Goal: Task Accomplishment & Management: Manage account settings

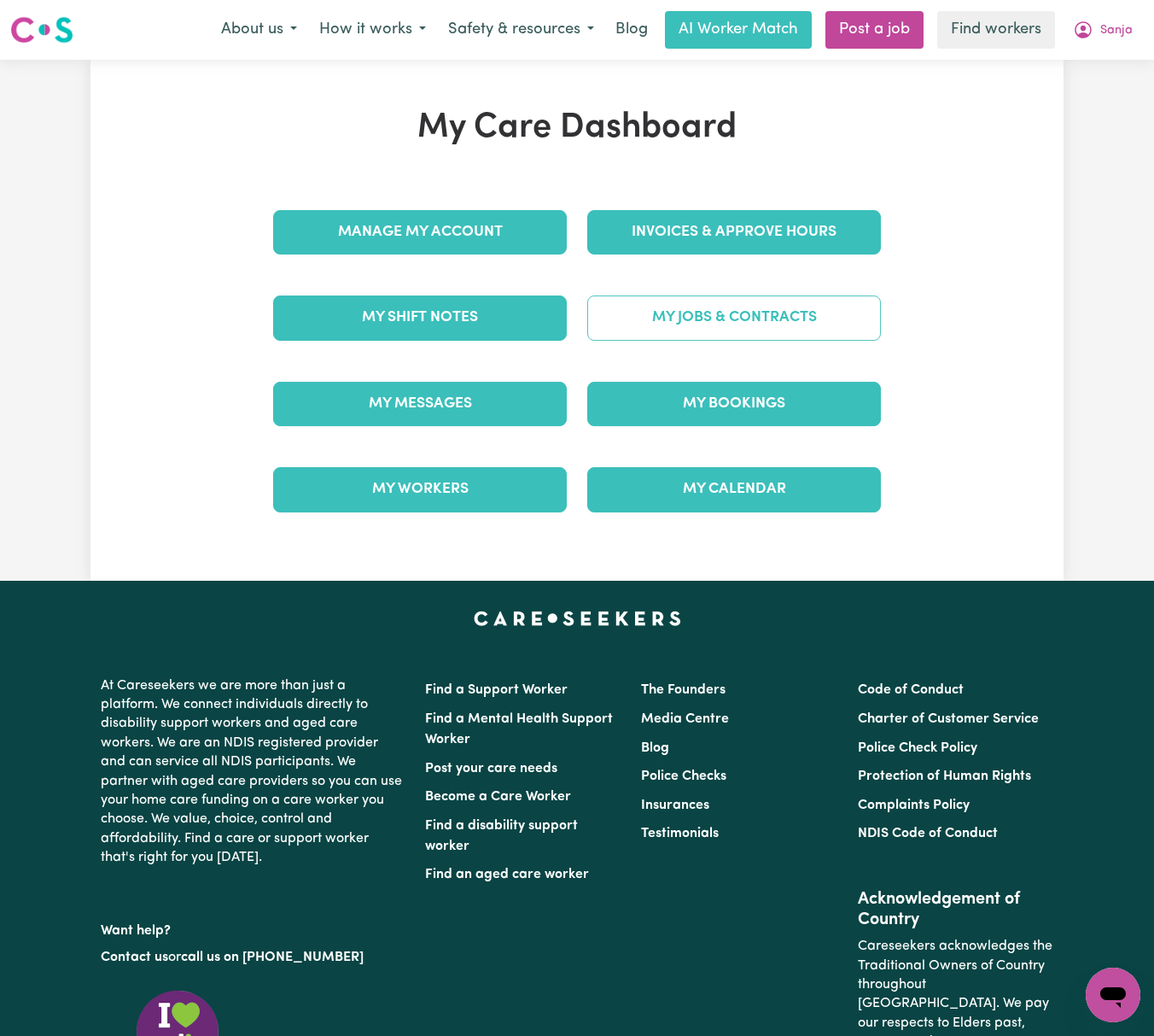
click at [750, 325] on link "My Jobs & Contracts" at bounding box center [734, 317] width 294 height 45
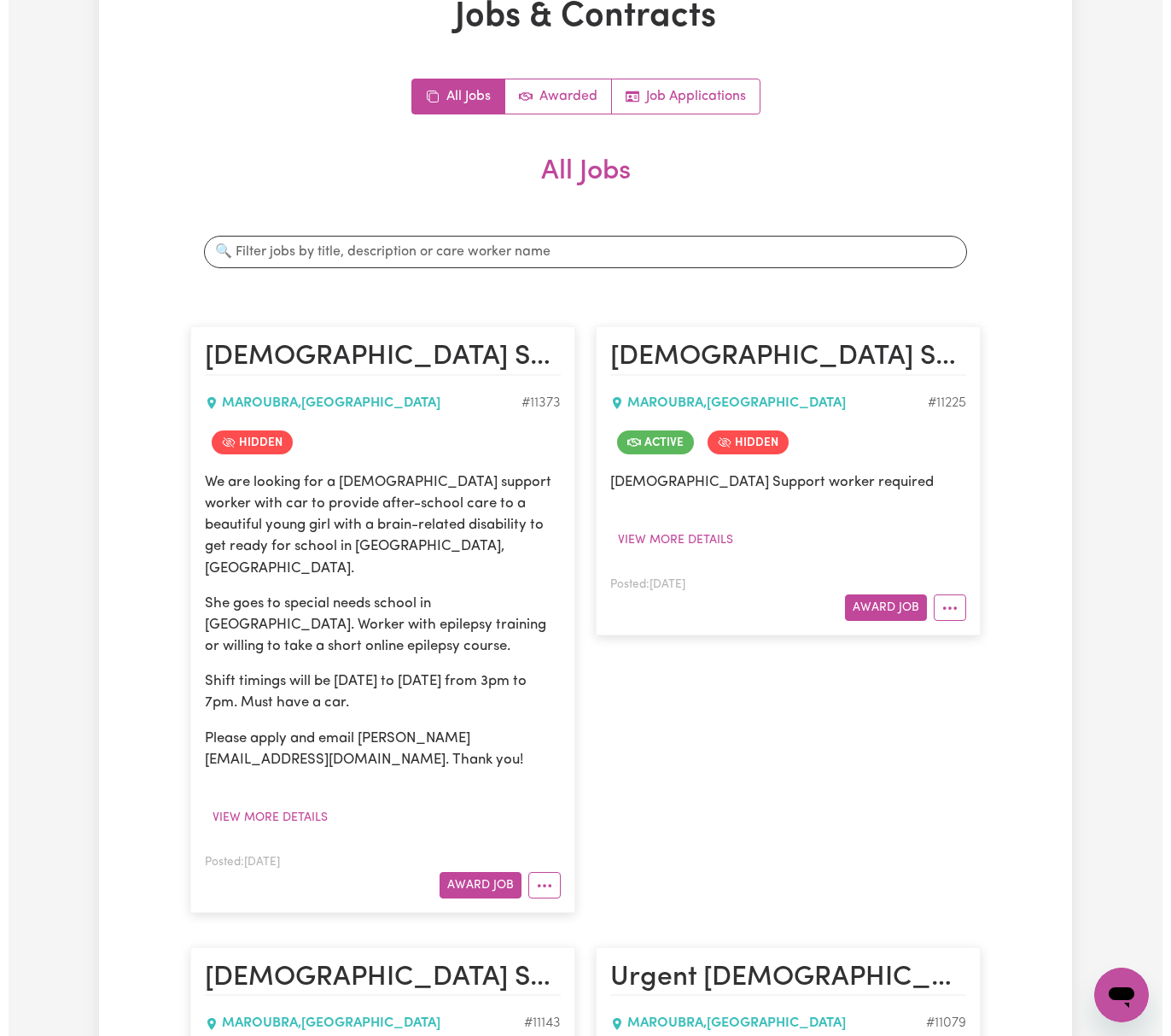
scroll to position [455, 0]
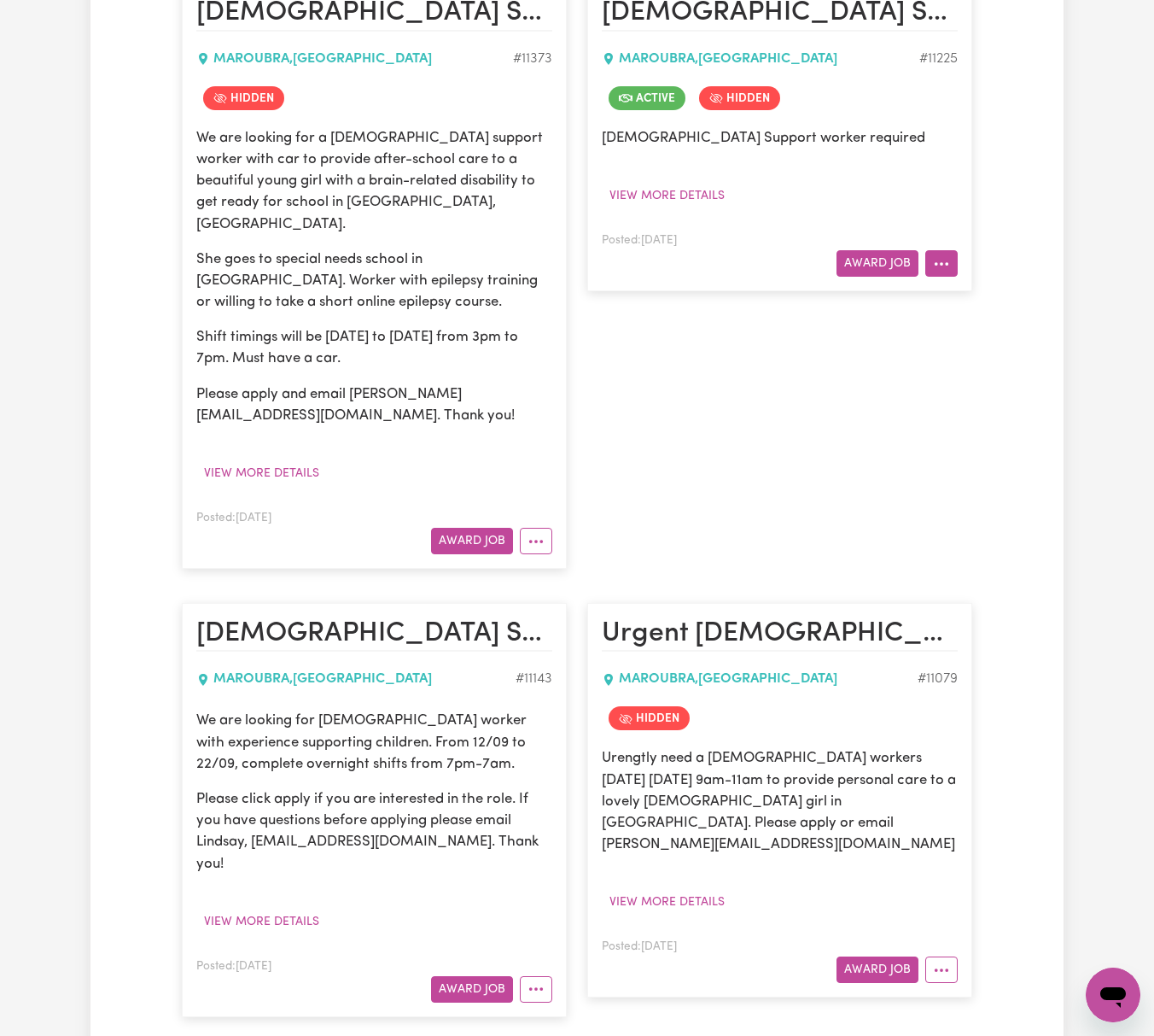
click at [956, 266] on button "More options" at bounding box center [941, 263] width 33 height 27
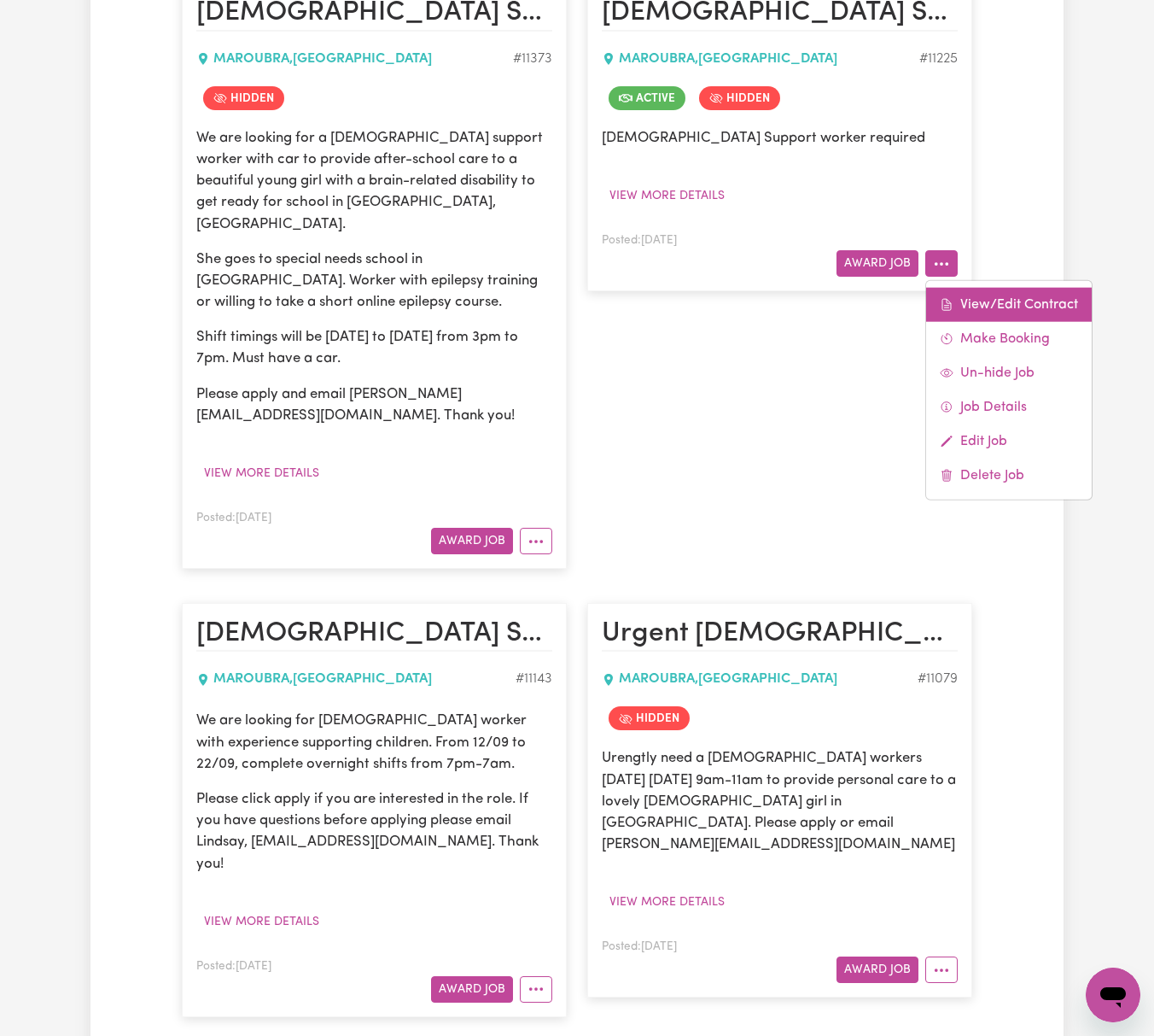
click at [943, 311] on icon at bounding box center [946, 305] width 14 height 14
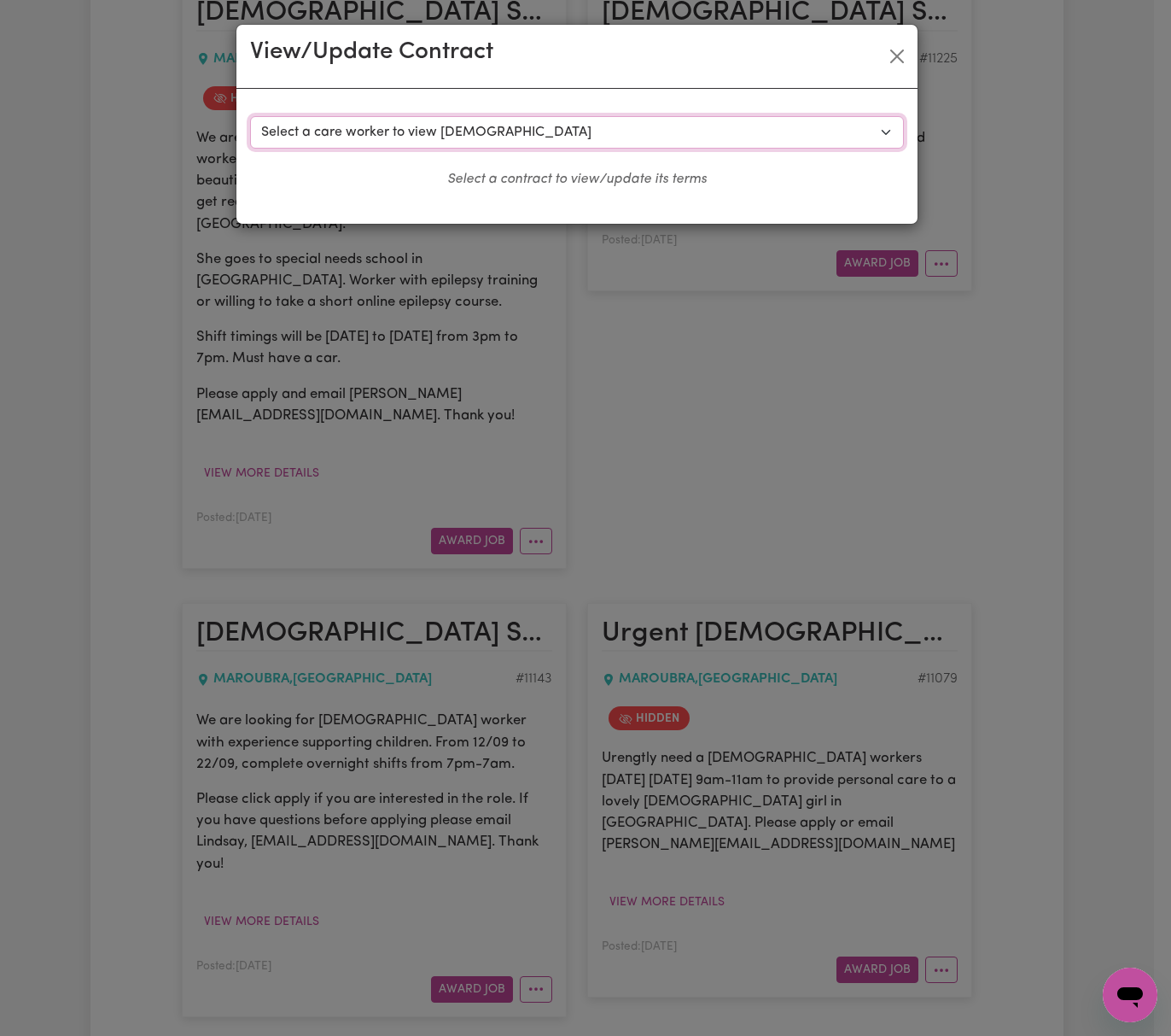
click at [599, 123] on select "Select a care worker to view [DEMOGRAPHIC_DATA] #8434 - [PERSON_NAME] (contract…" at bounding box center [577, 132] width 654 height 33
select select "8056"
click at [250, 116] on select "Select a care worker to view [DEMOGRAPHIC_DATA] #8434 - [PERSON_NAME] (contract…" at bounding box center [577, 132] width 654 height 33
select select "WEEKDAY_DAYTIME"
select select "ASSISTANCE_SELF_CARE"
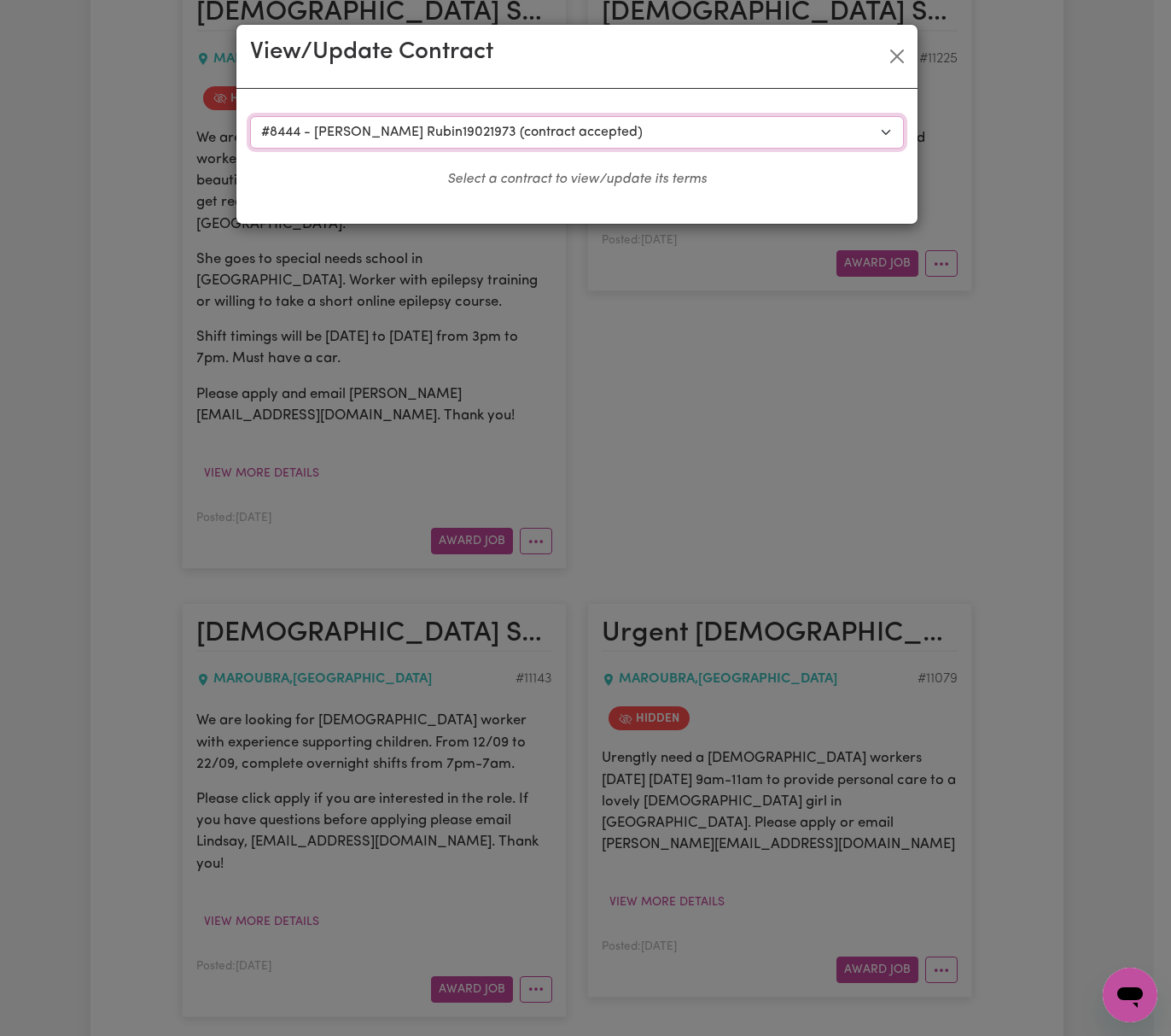
select select "ONE"
select select "[DATE]"
select select "ASSISTANCE_SELF_CARE"
select select "ONE"
select select "[DATE]"
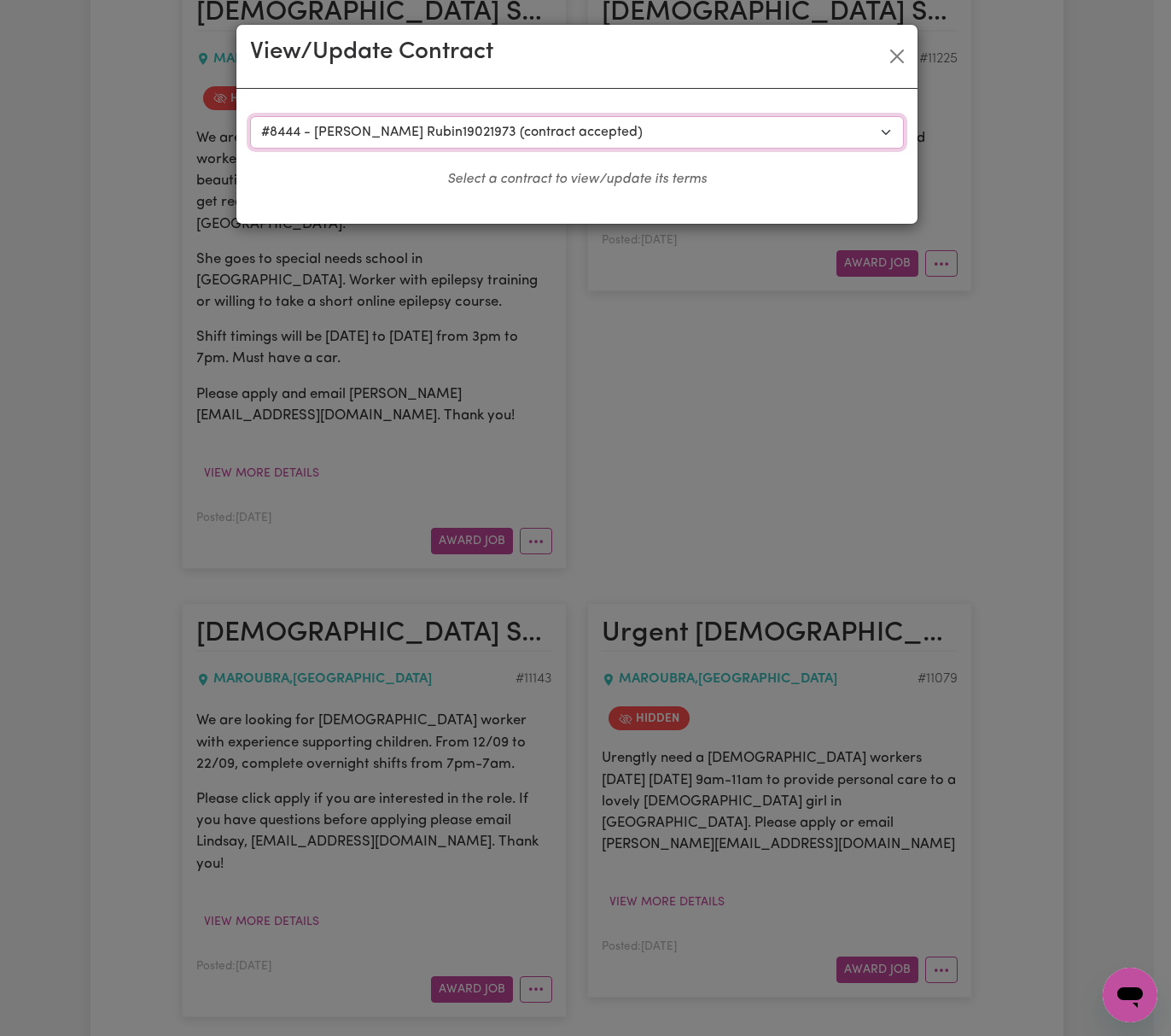
select select "ASSISTANCE_SELF_CARE"
select select "ONE"
select select "PUBLIC_HOLIDAY"
select select "ASSISTANCE_SELF_CARE"
select select "ONE"
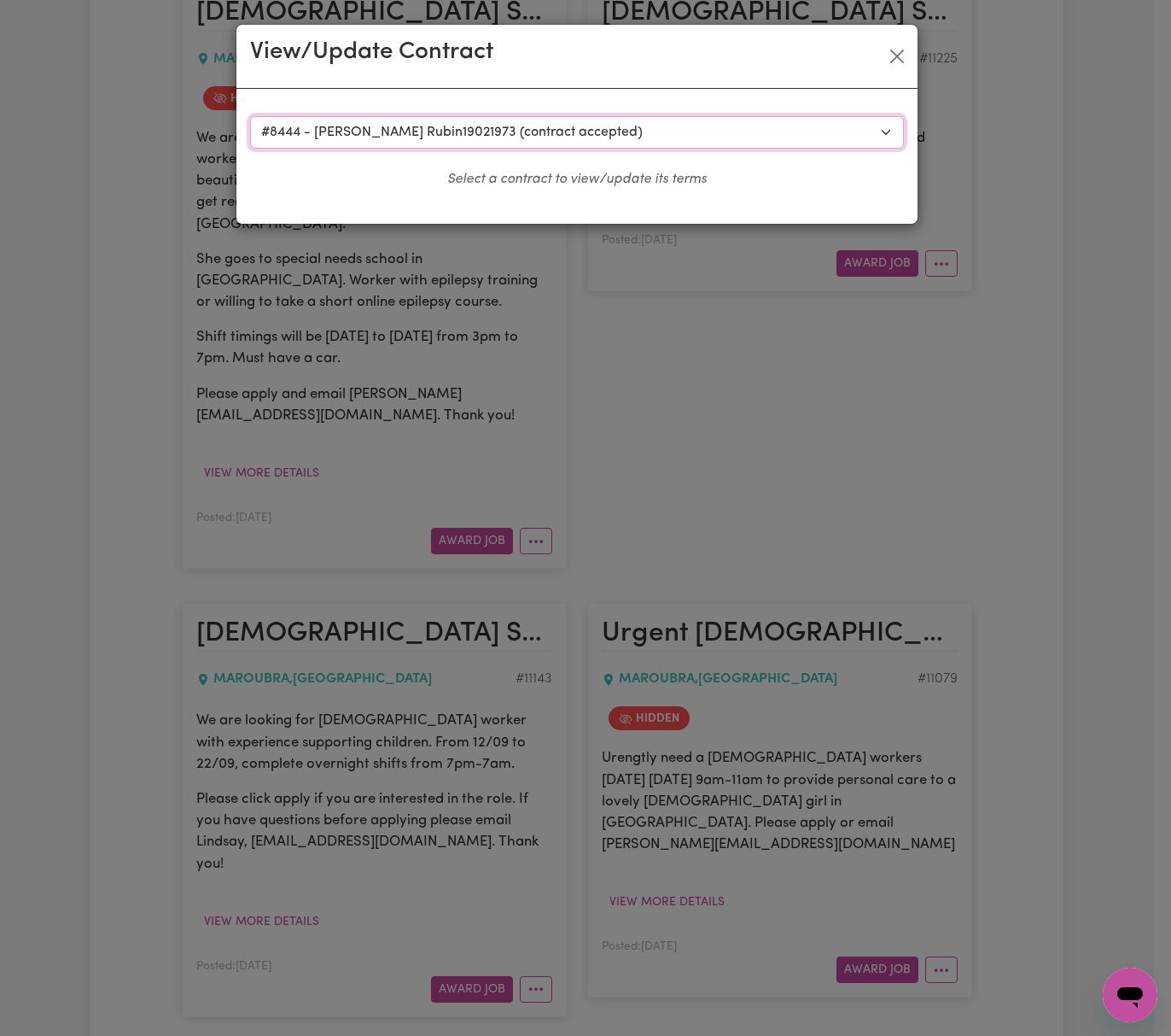
select select "WEEKDAY_EVENING"
select select "ASSISTANCE_SELF_CARE"
select select "ONE"
select select "OVERNIGHT_ACTIVE"
select select "OVERNIGHT_ACTIVE_STANDARD"
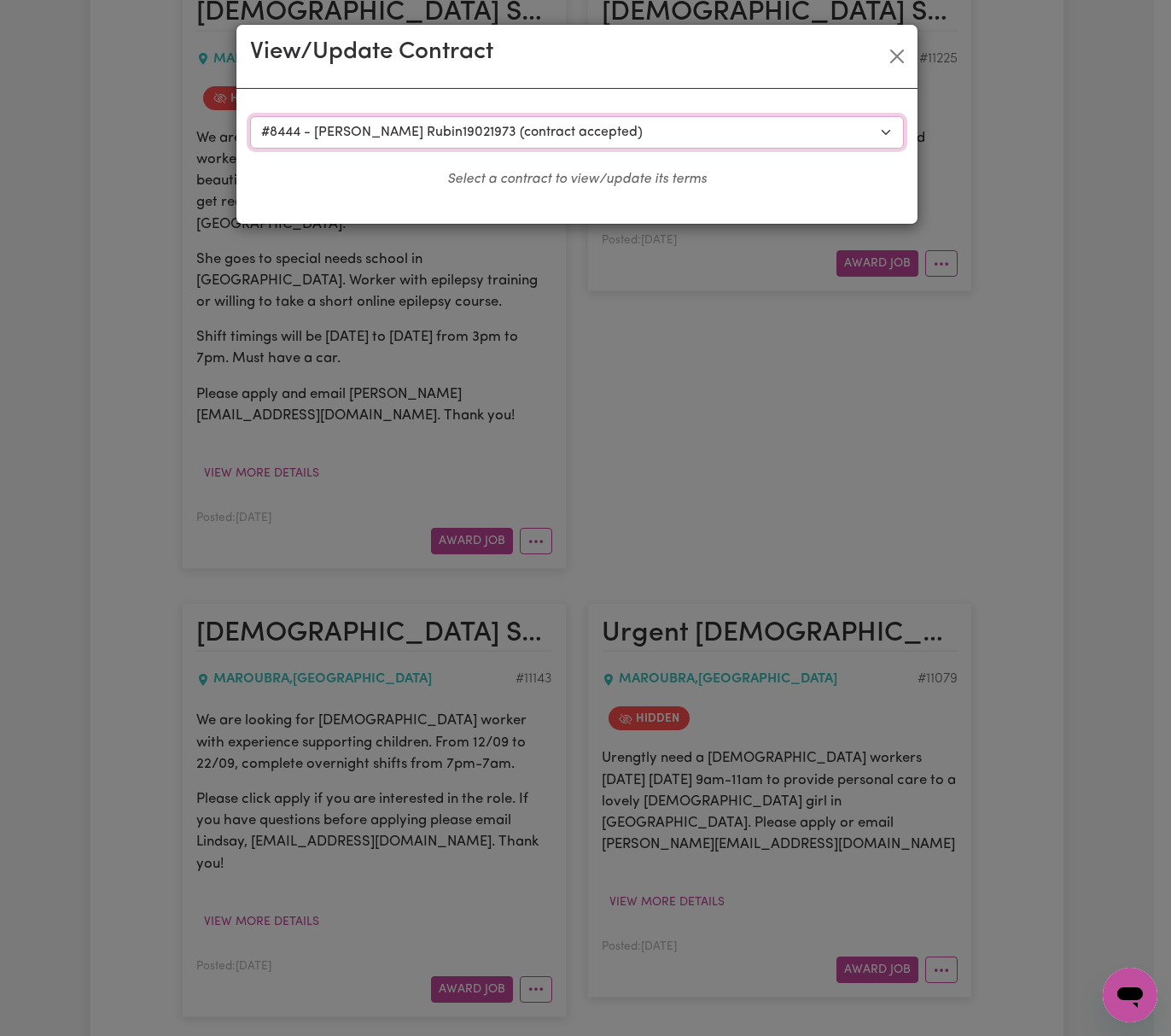
select select "ONE"
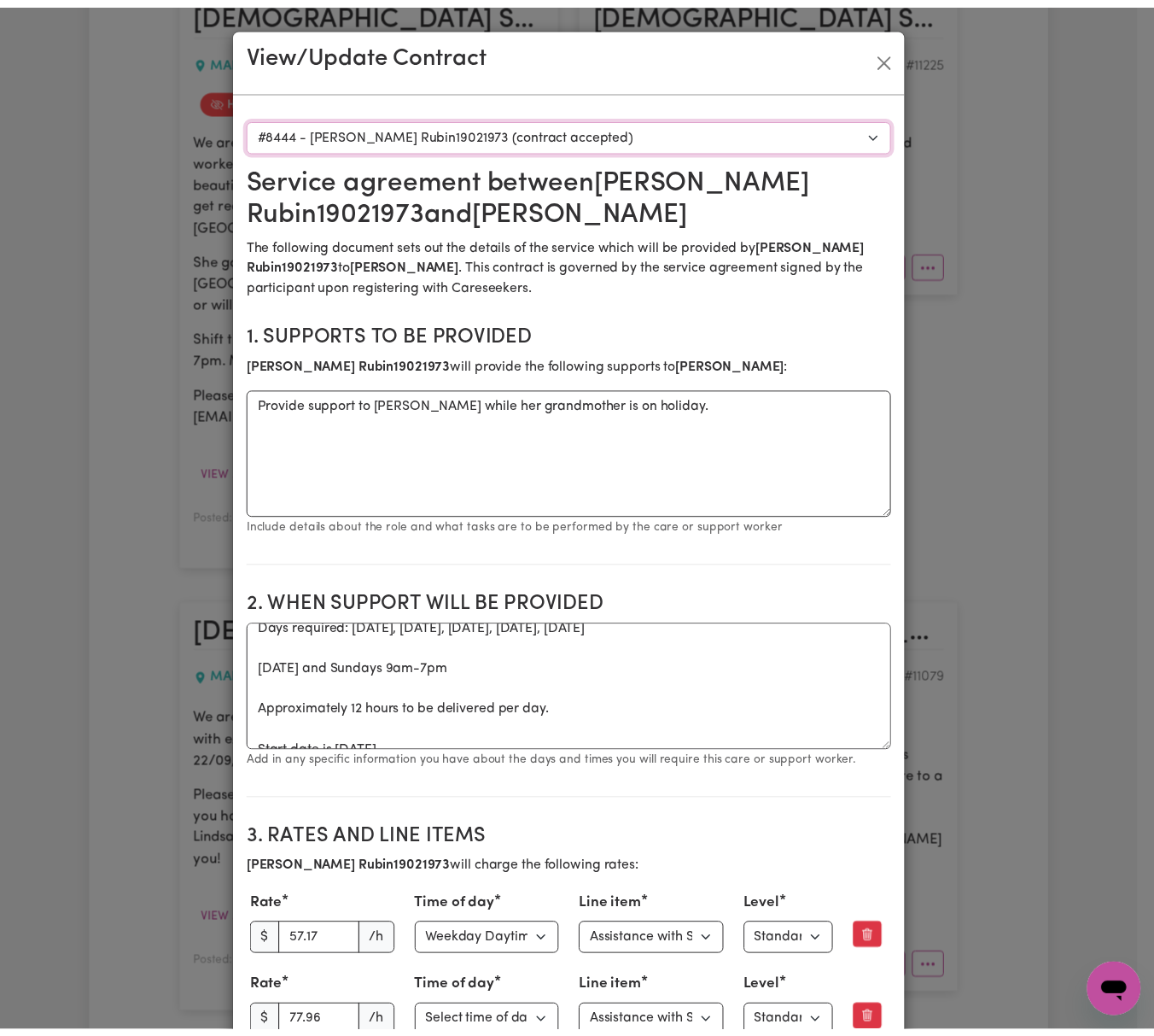
scroll to position [28, 0]
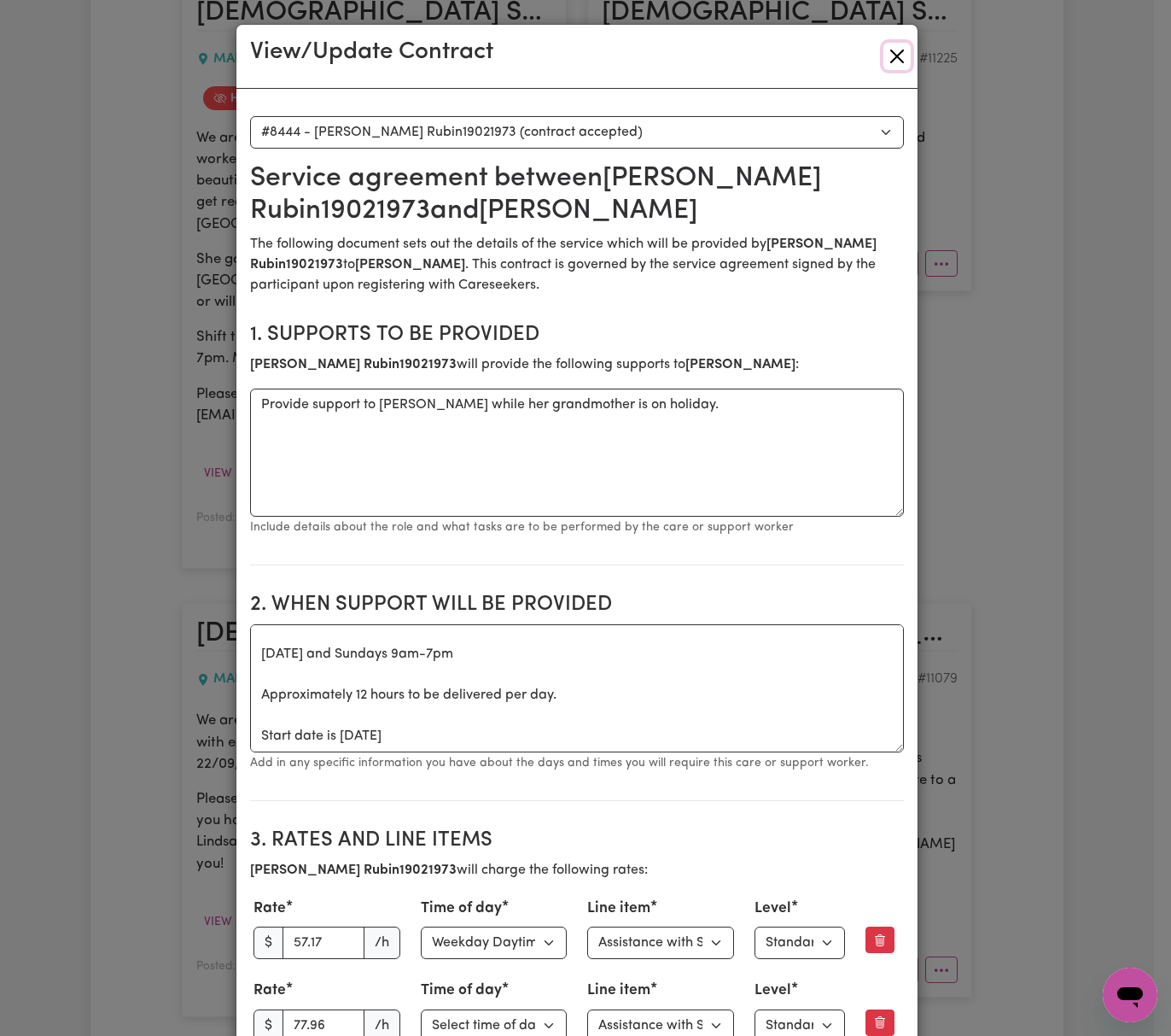
click at [892, 46] on button "Close" at bounding box center [898, 57] width 28 height 28
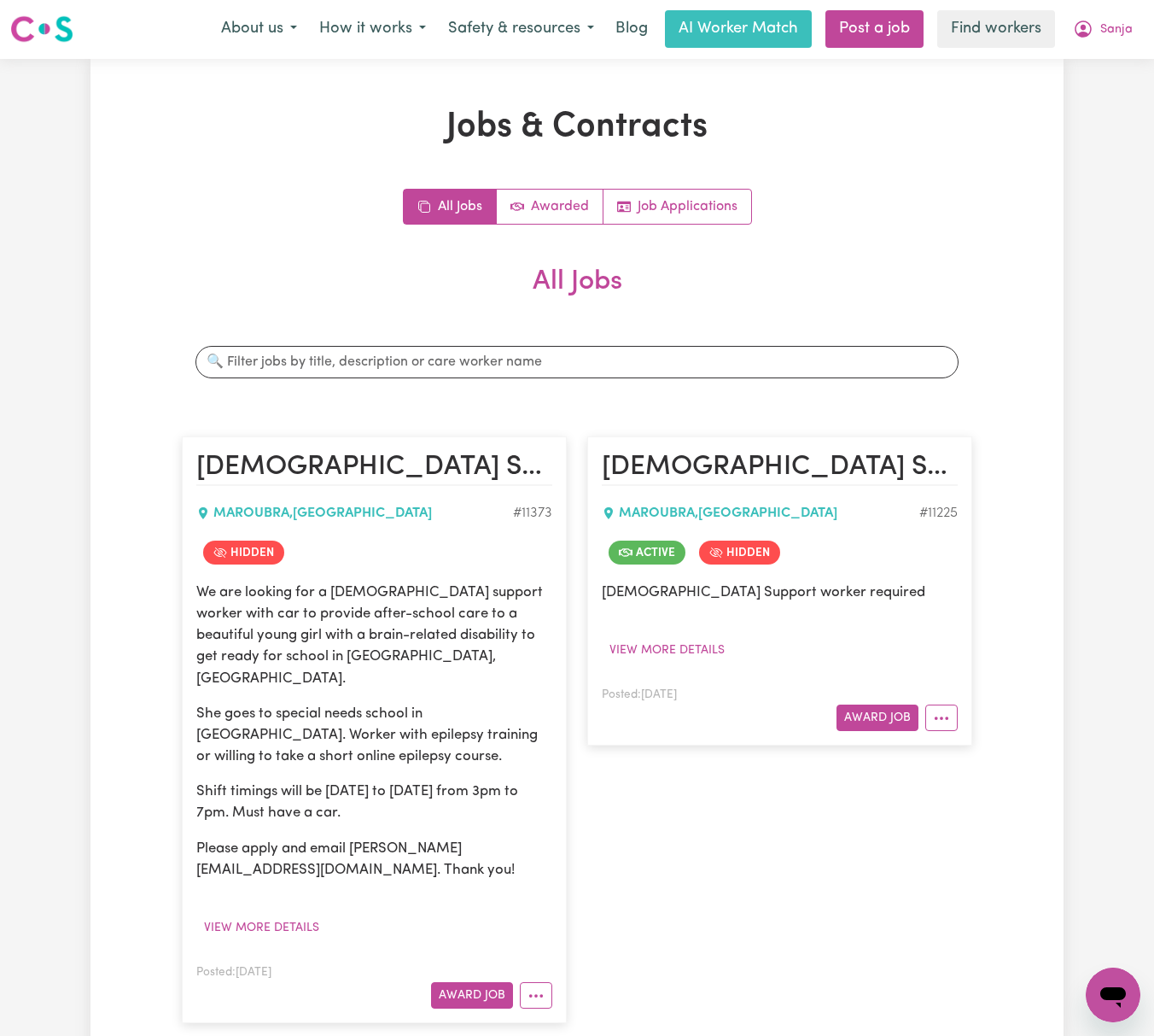
scroll to position [0, 0]
click at [1096, 33] on button "Sanja" at bounding box center [1102, 30] width 82 height 36
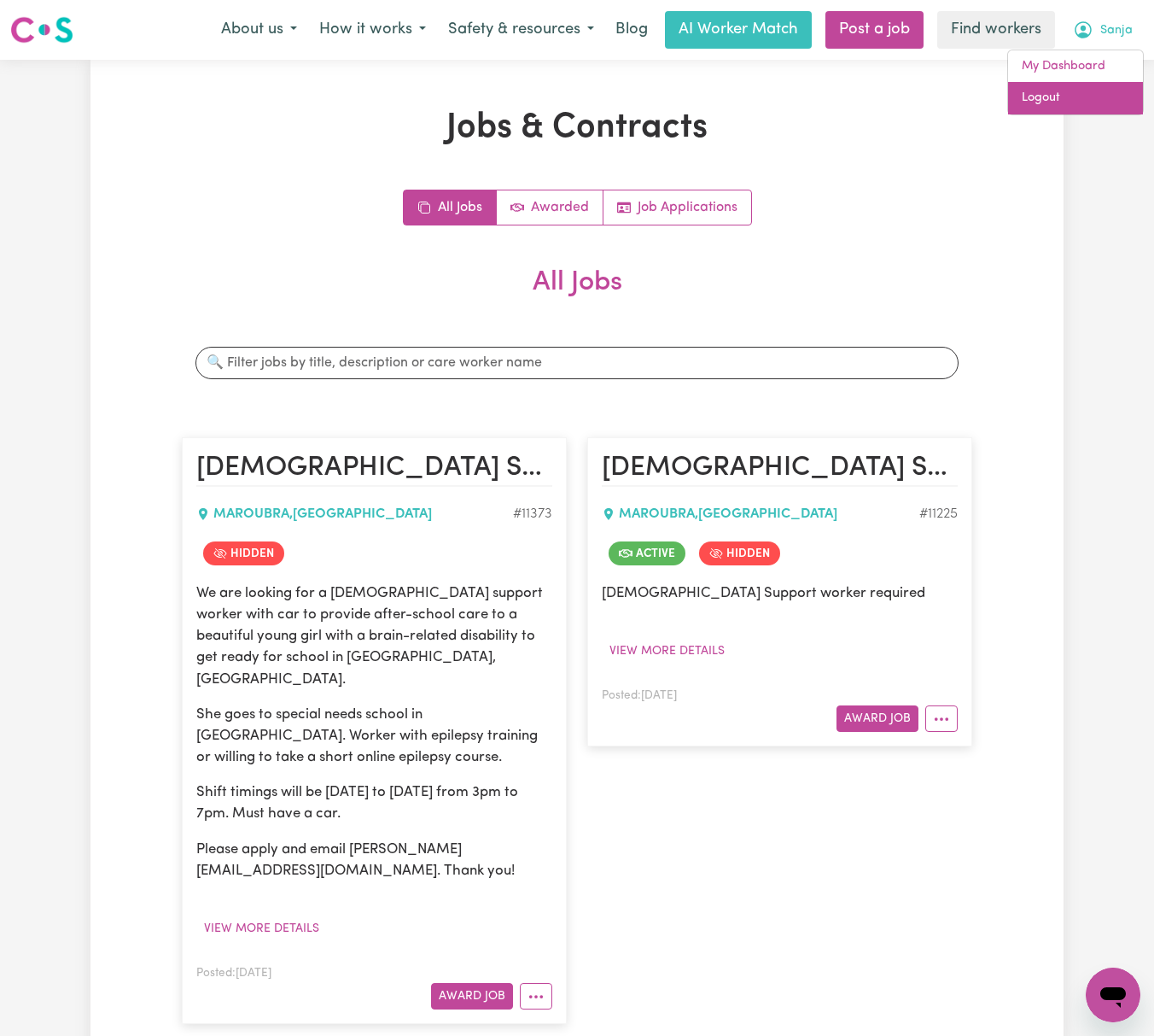
click at [1089, 89] on link "Logout" at bounding box center [1076, 98] width 135 height 33
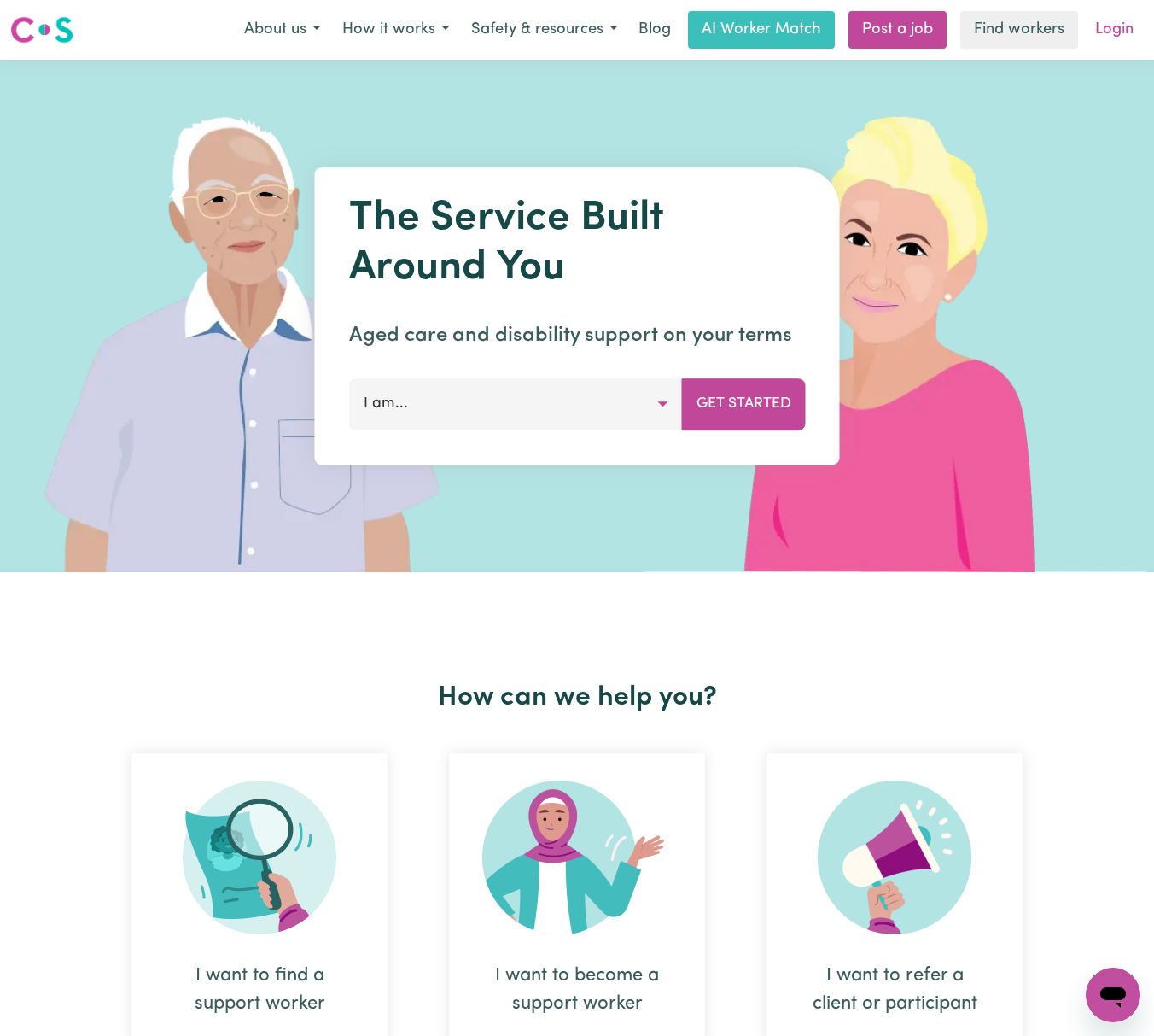
click at [1106, 28] on link "Login" at bounding box center [1113, 30] width 59 height 38
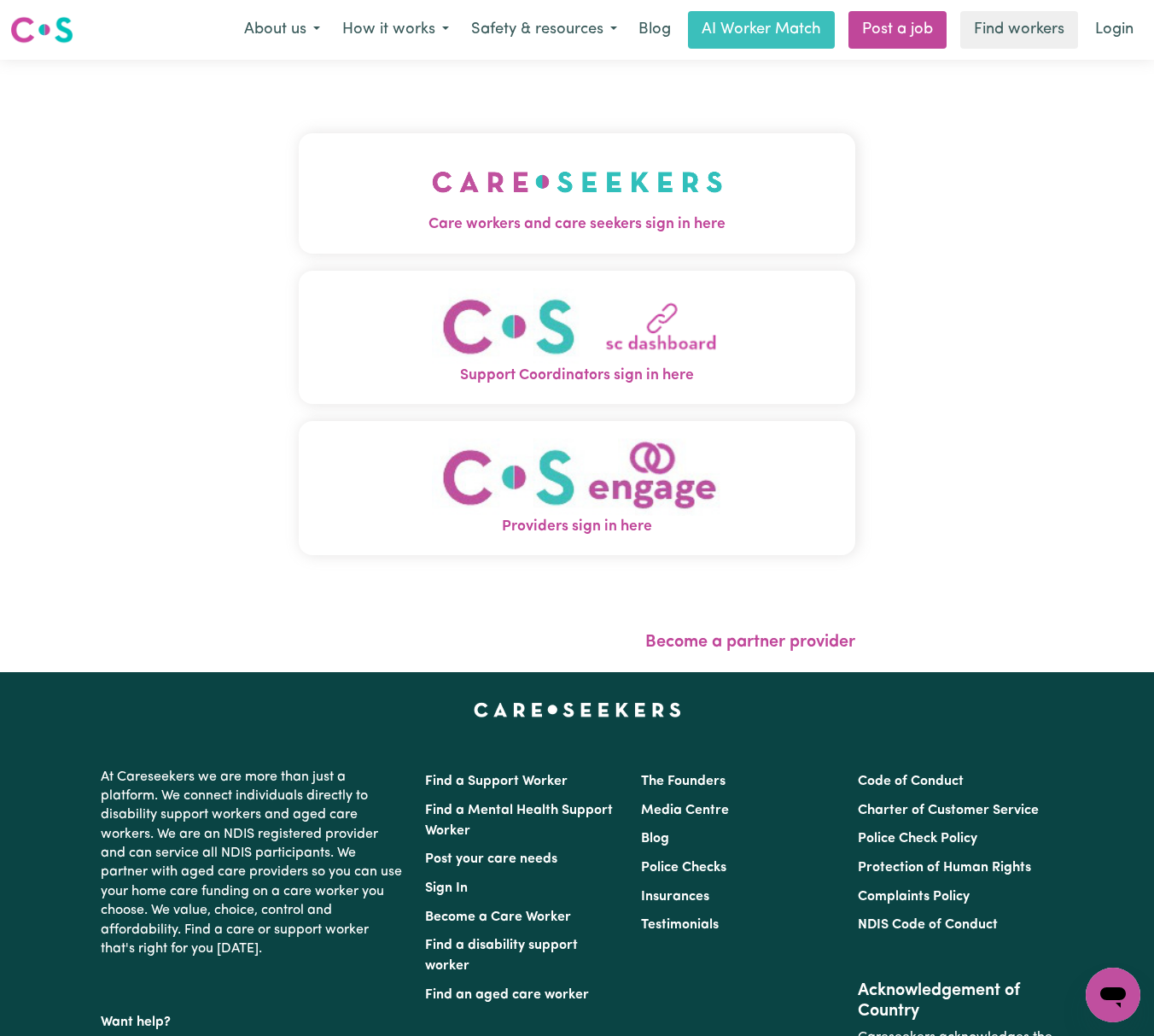
click at [562, 183] on img "Care workers and care seekers sign in here" at bounding box center [577, 182] width 291 height 64
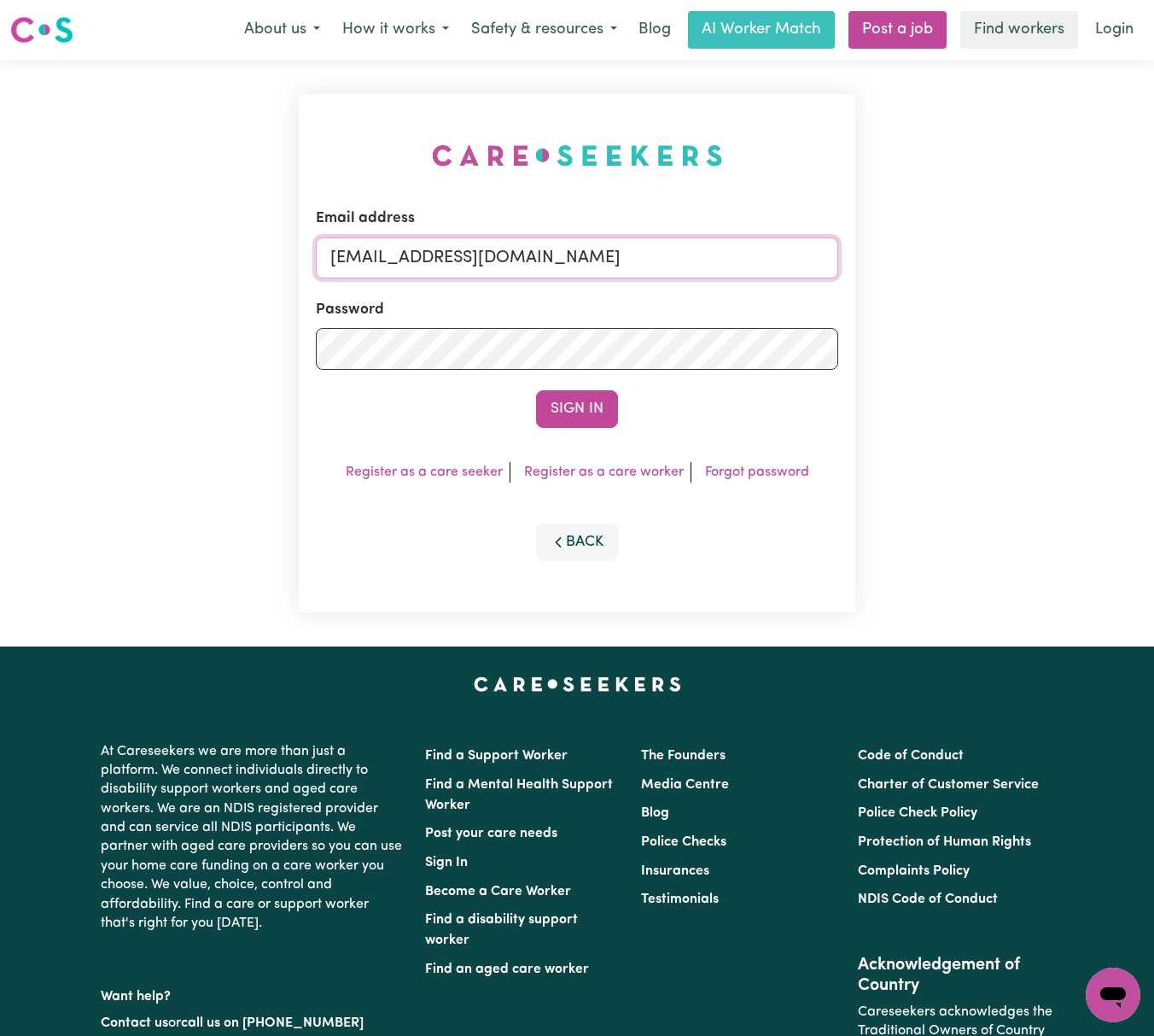
click at [382, 261] on input "[EMAIL_ADDRESS][DOMAIN_NAME]" at bounding box center [577, 257] width 522 height 41
drag, startPoint x: 425, startPoint y: 244, endPoint x: 875, endPoint y: 256, distance: 450.2
click at [874, 256] on div "Email address [EMAIL_ADDRESS][DOMAIN_NAME] Password Sign In Register as a care …" at bounding box center [577, 353] width 1154 height 586
type input "[EMAIL_ADDRESS][PERSON_NAME][DOMAIN_NAME]"
click at [536, 390] on button "Sign In" at bounding box center [577, 409] width 82 height 38
